Goal: Find specific page/section: Find specific page/section

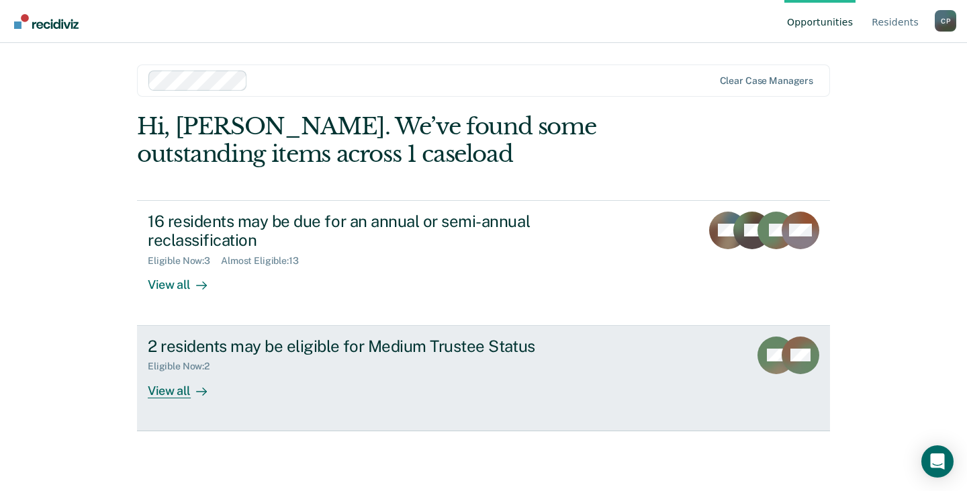
click at [179, 394] on div "View all" at bounding box center [185, 385] width 75 height 26
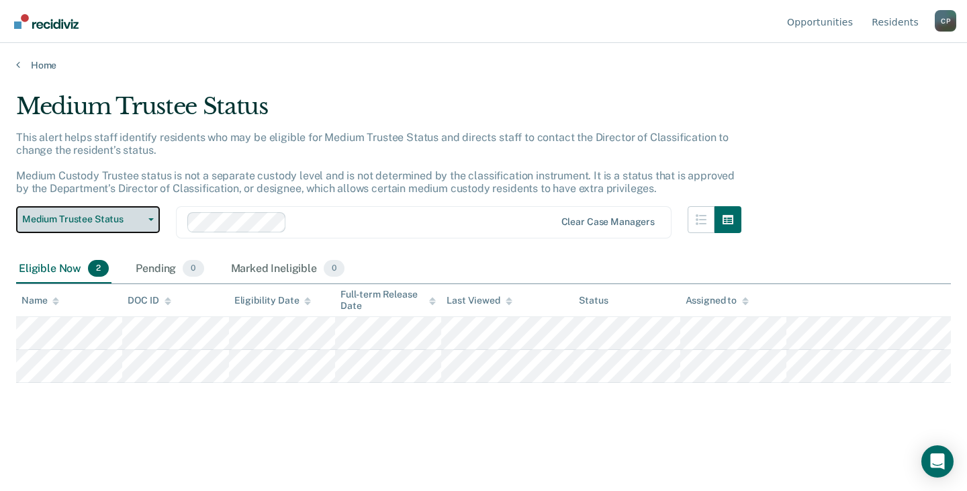
click at [148, 219] on span "button" at bounding box center [148, 219] width 11 height 3
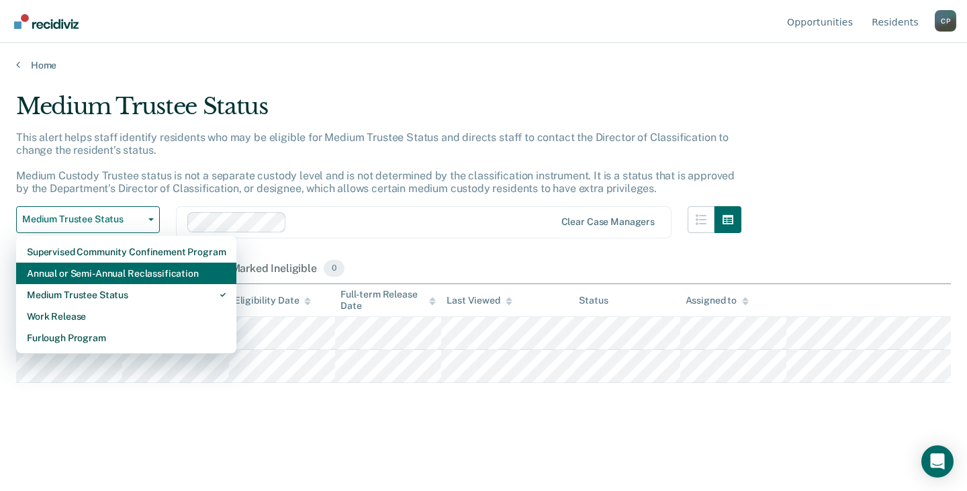
click at [185, 277] on div "Annual or Semi-Annual Reclassification" at bounding box center [126, 273] width 199 height 21
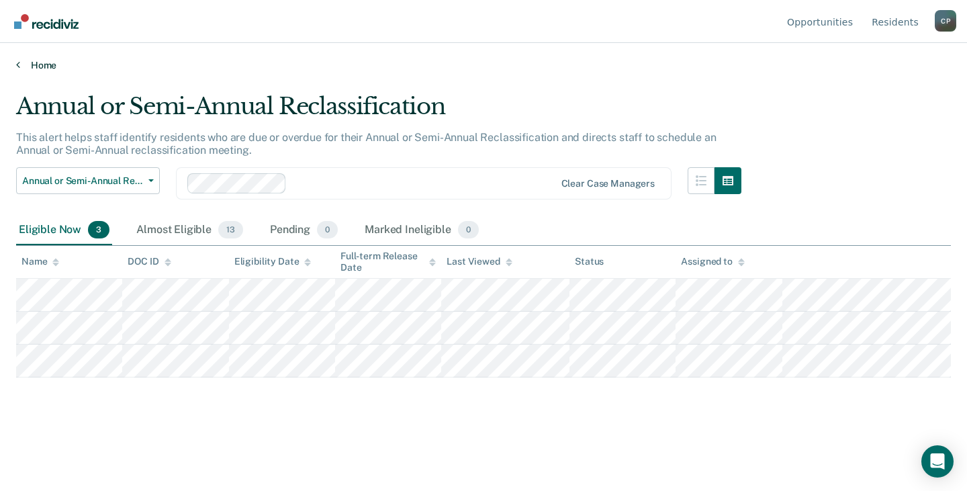
click at [17, 62] on icon at bounding box center [18, 64] width 4 height 11
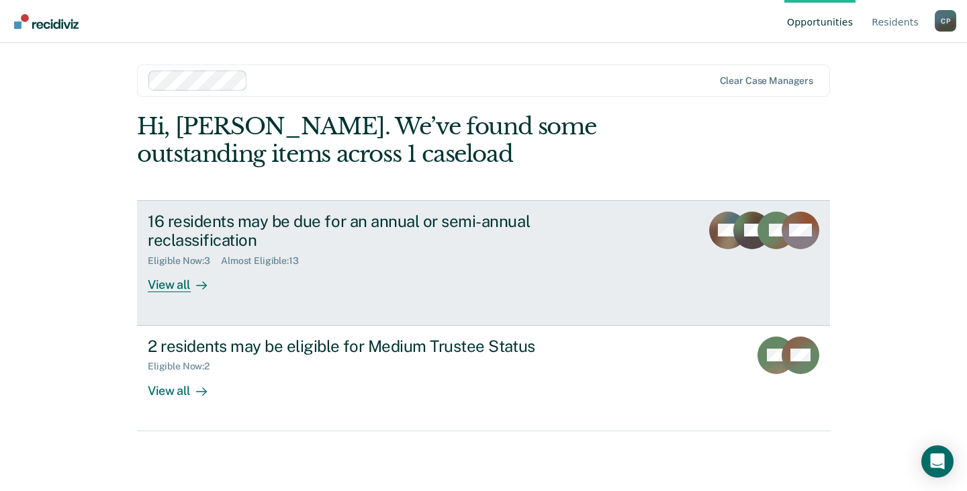
click at [172, 287] on div "View all" at bounding box center [185, 280] width 75 height 26
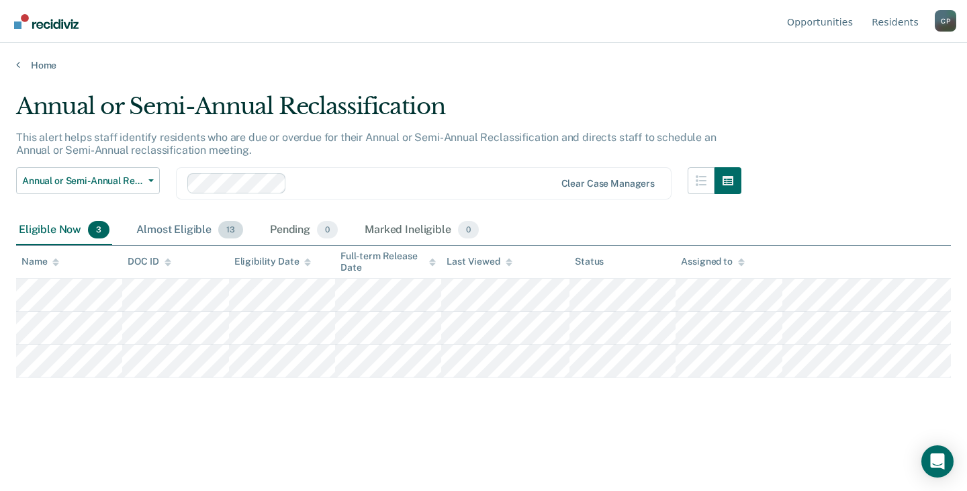
click at [188, 232] on div "Almost Eligible 13" at bounding box center [190, 231] width 112 height 30
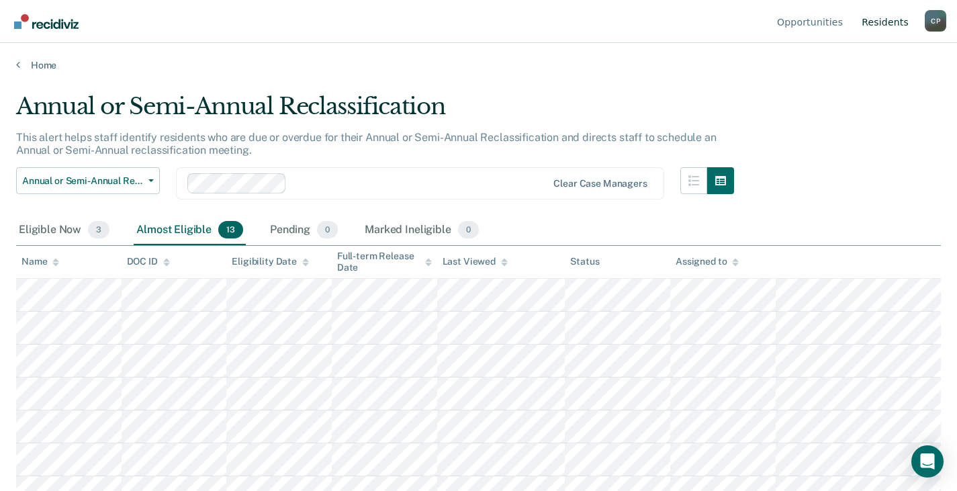
click at [883, 22] on link "Resident s" at bounding box center [885, 21] width 52 height 43
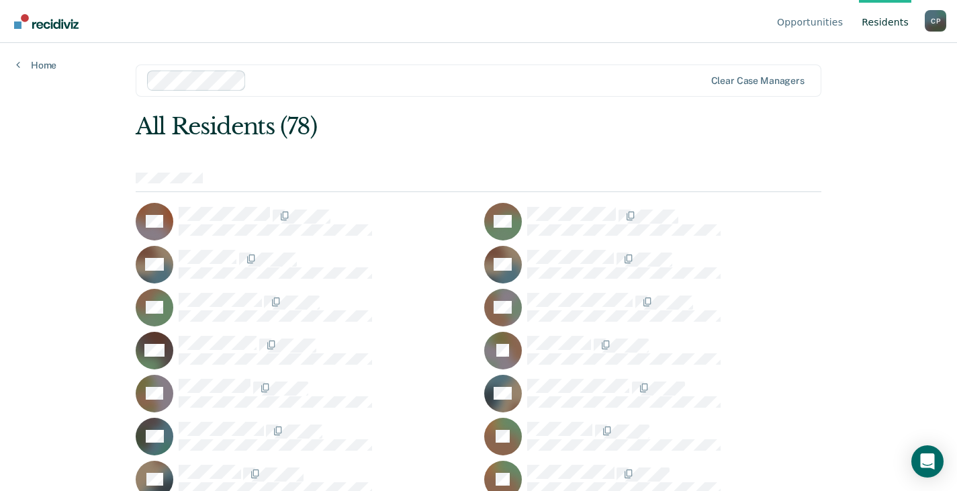
click at [888, 24] on link "Resident s" at bounding box center [885, 21] width 52 height 43
click at [932, 27] on div "C P" at bounding box center [935, 20] width 21 height 21
click at [44, 66] on link "Home" at bounding box center [36, 65] width 40 height 12
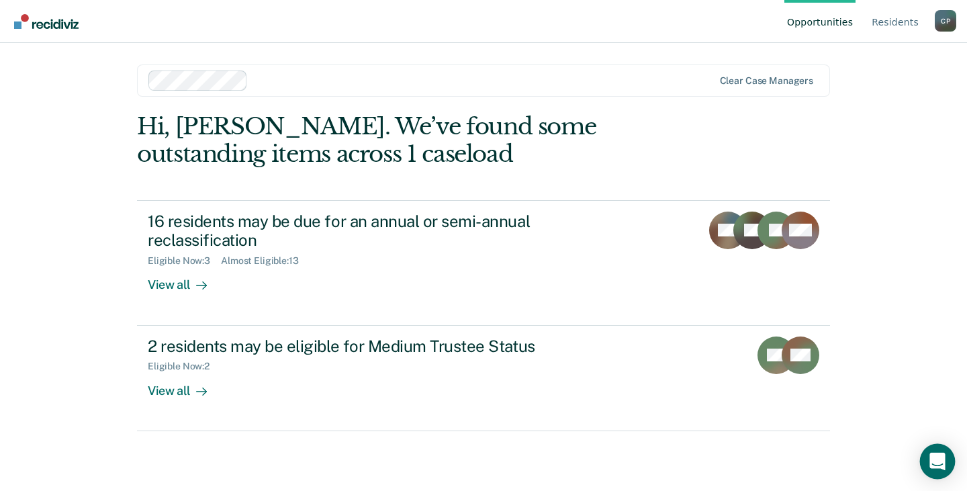
click at [937, 470] on div "Open Intercom Messenger" at bounding box center [938, 462] width 36 height 36
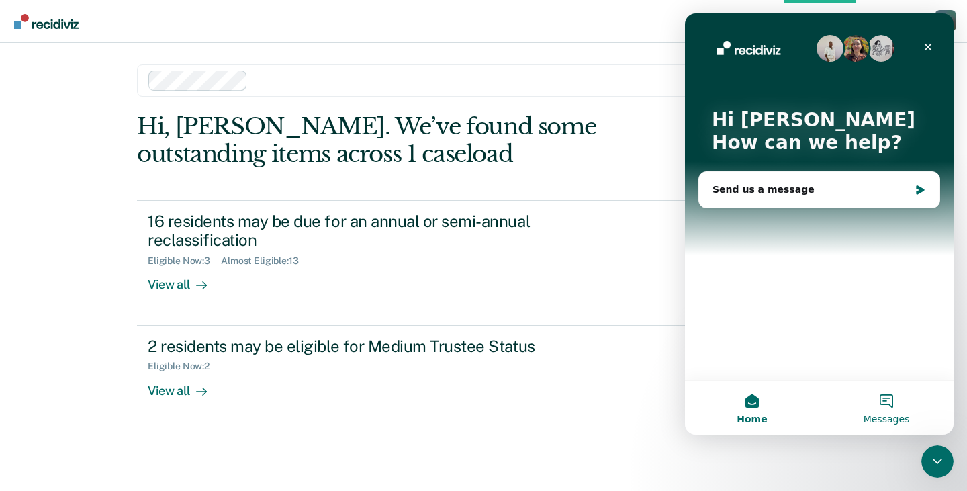
click at [886, 400] on button "Messages" at bounding box center [886, 408] width 134 height 54
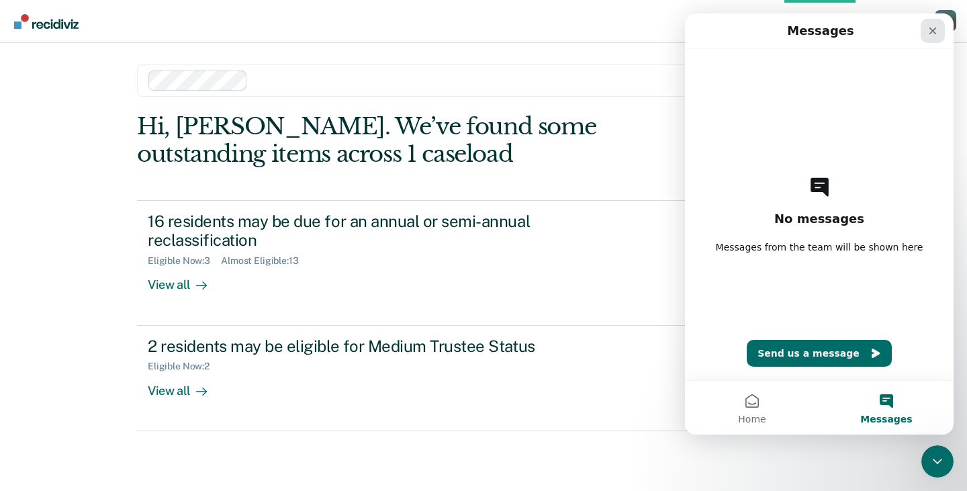
click at [928, 30] on icon "Close" at bounding box center [933, 31] width 11 height 11
